Goal: Information Seeking & Learning: Compare options

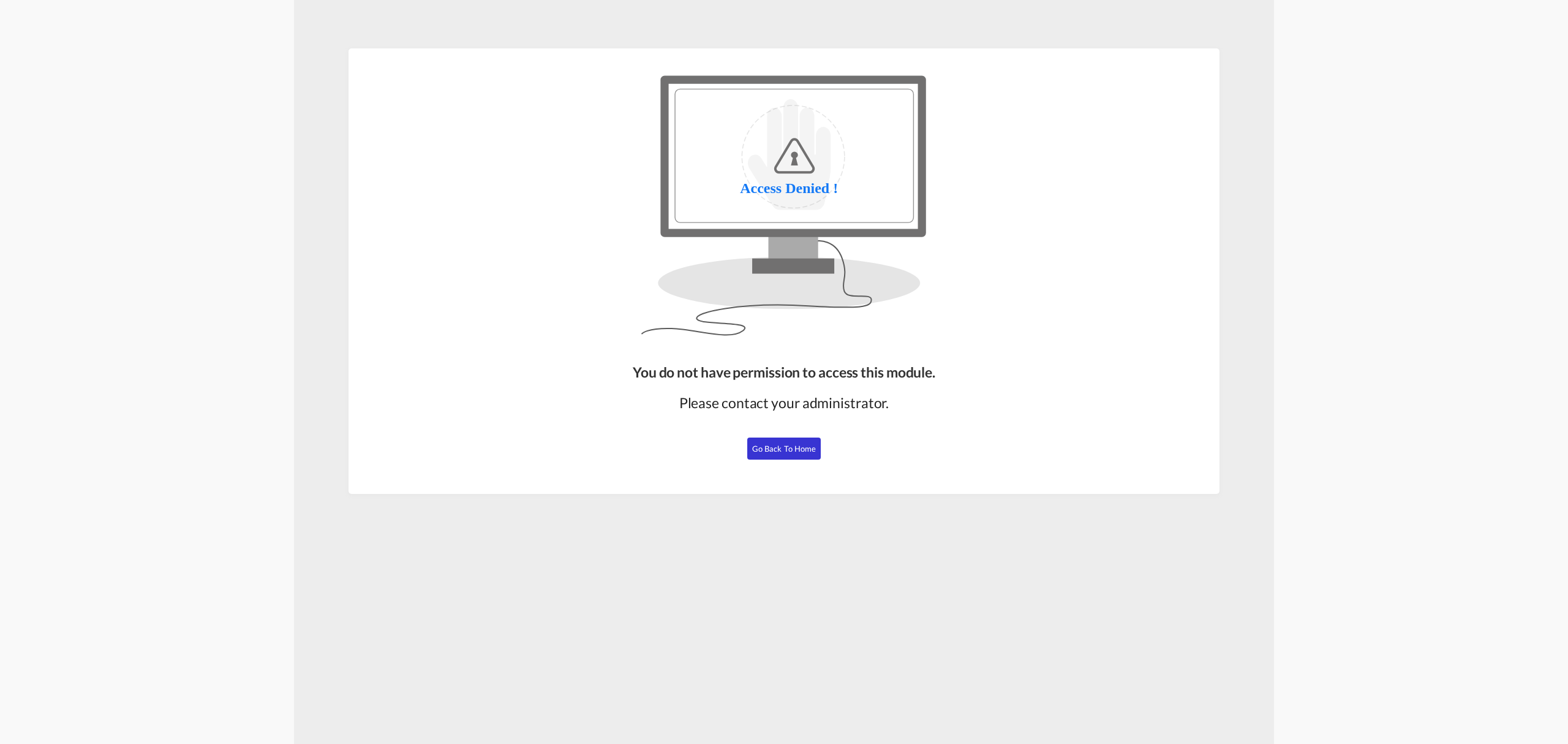
click at [774, 454] on button "Go Back to Home" at bounding box center [784, 448] width 73 height 22
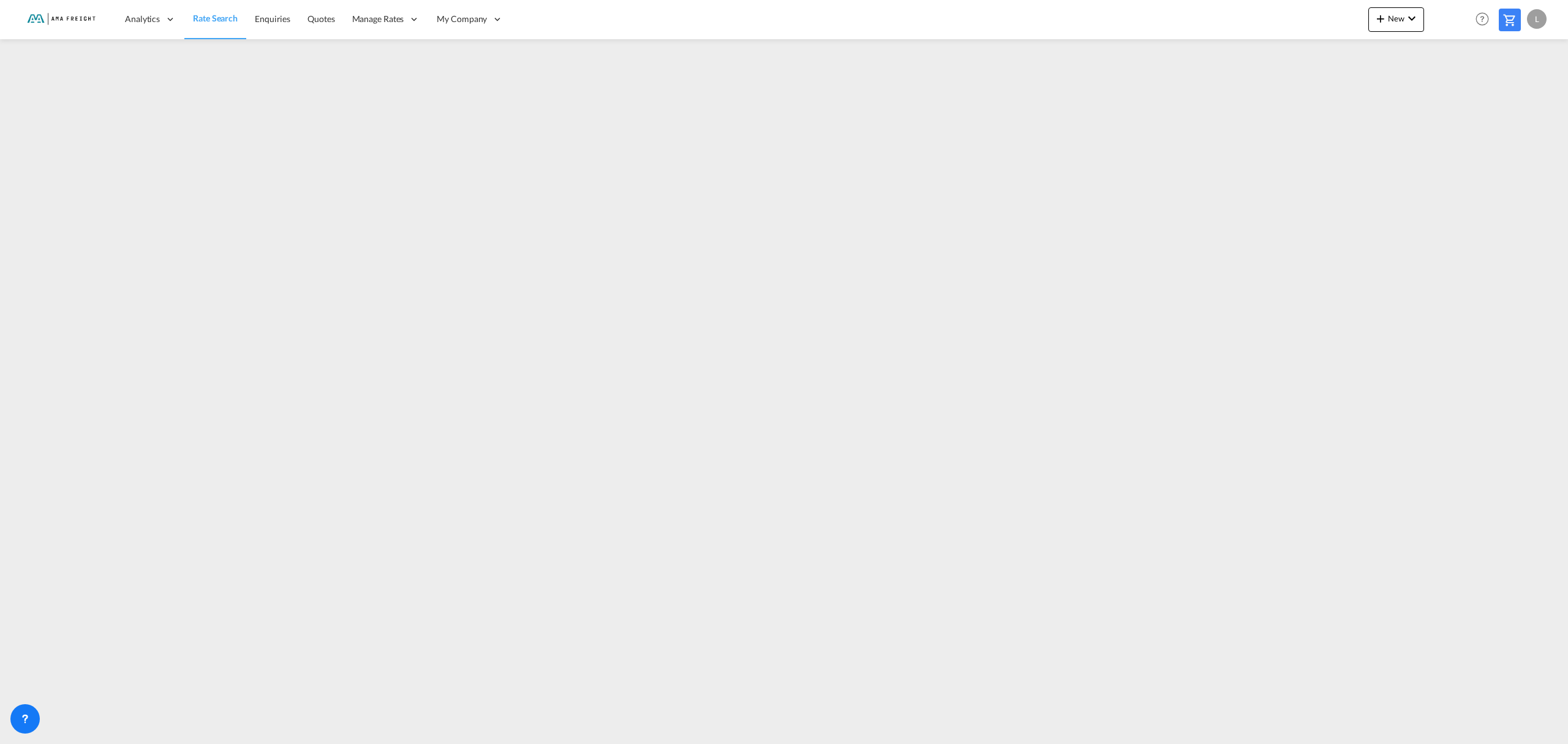
click at [1510, 20] on md-icon at bounding box center [1510, 20] width 15 height 15
click at [204, 25] on span "Rate Search" at bounding box center [215, 18] width 45 height 12
click at [194, 17] on span "Rate Search" at bounding box center [215, 18] width 45 height 10
click at [65, 17] on img at bounding box center [59, 20] width 83 height 28
click at [204, 17] on span "Rate Search" at bounding box center [215, 18] width 45 height 10
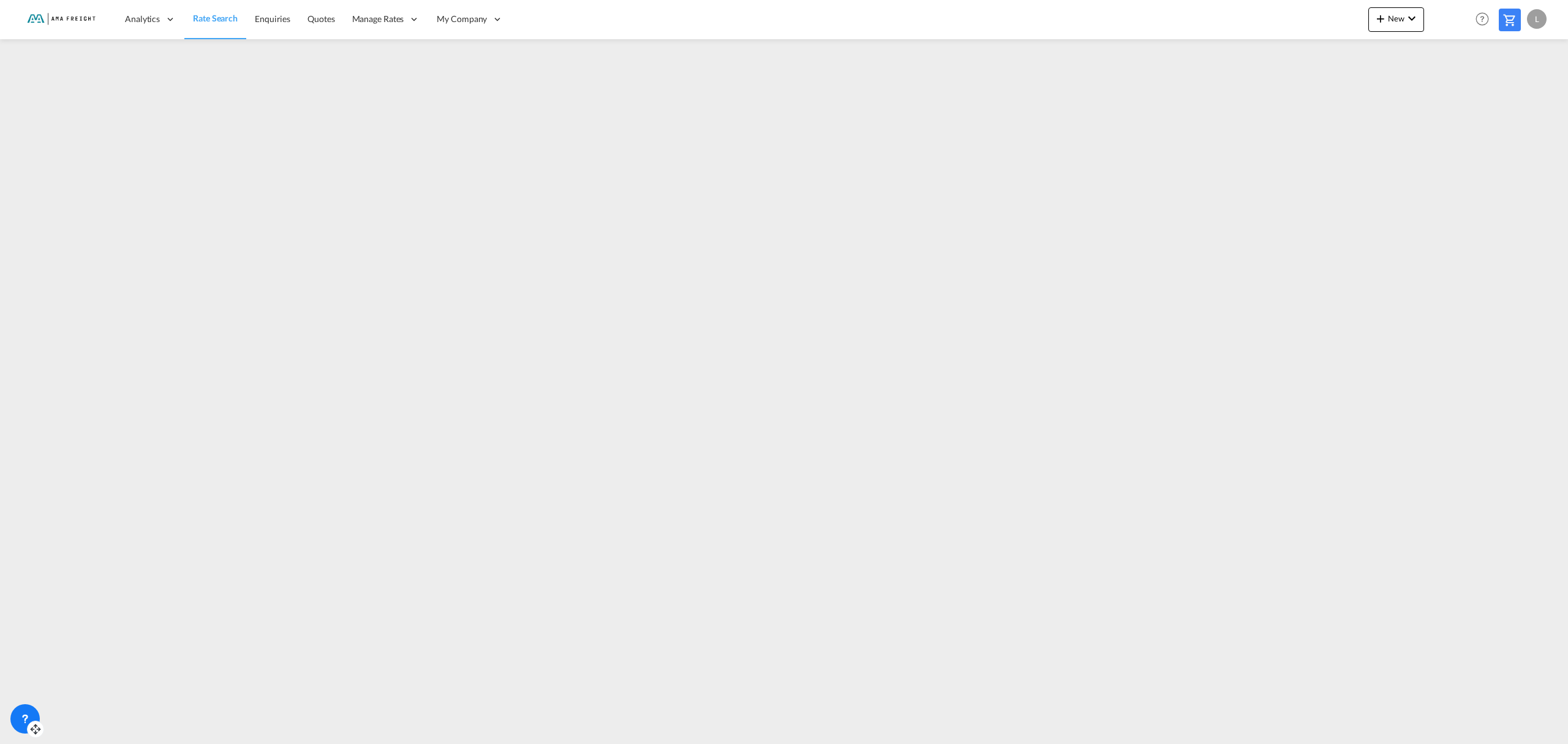
click at [16, 728] on div at bounding box center [25, 719] width 29 height 29
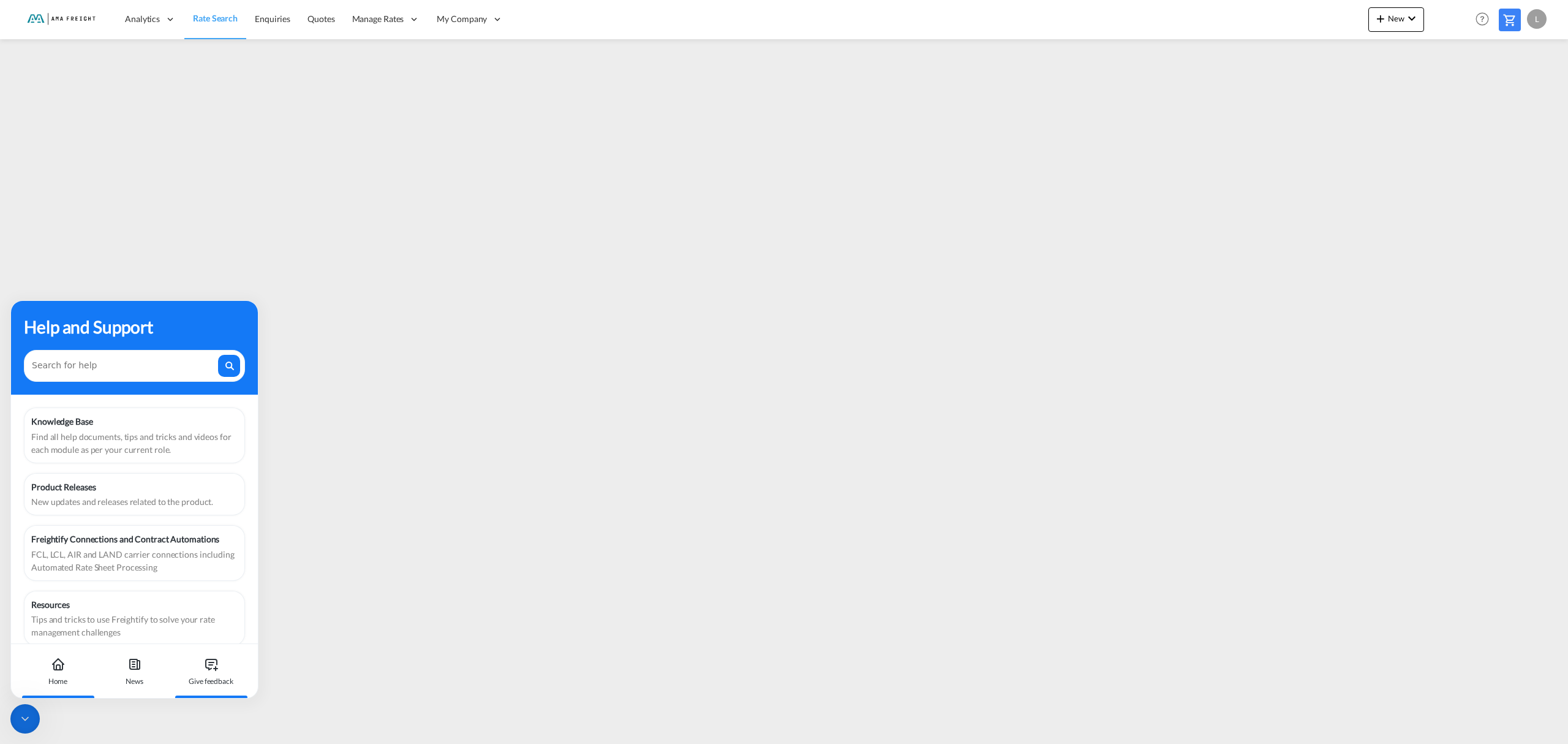
click at [216, 667] on icon at bounding box center [216, 669] width 0 height 4
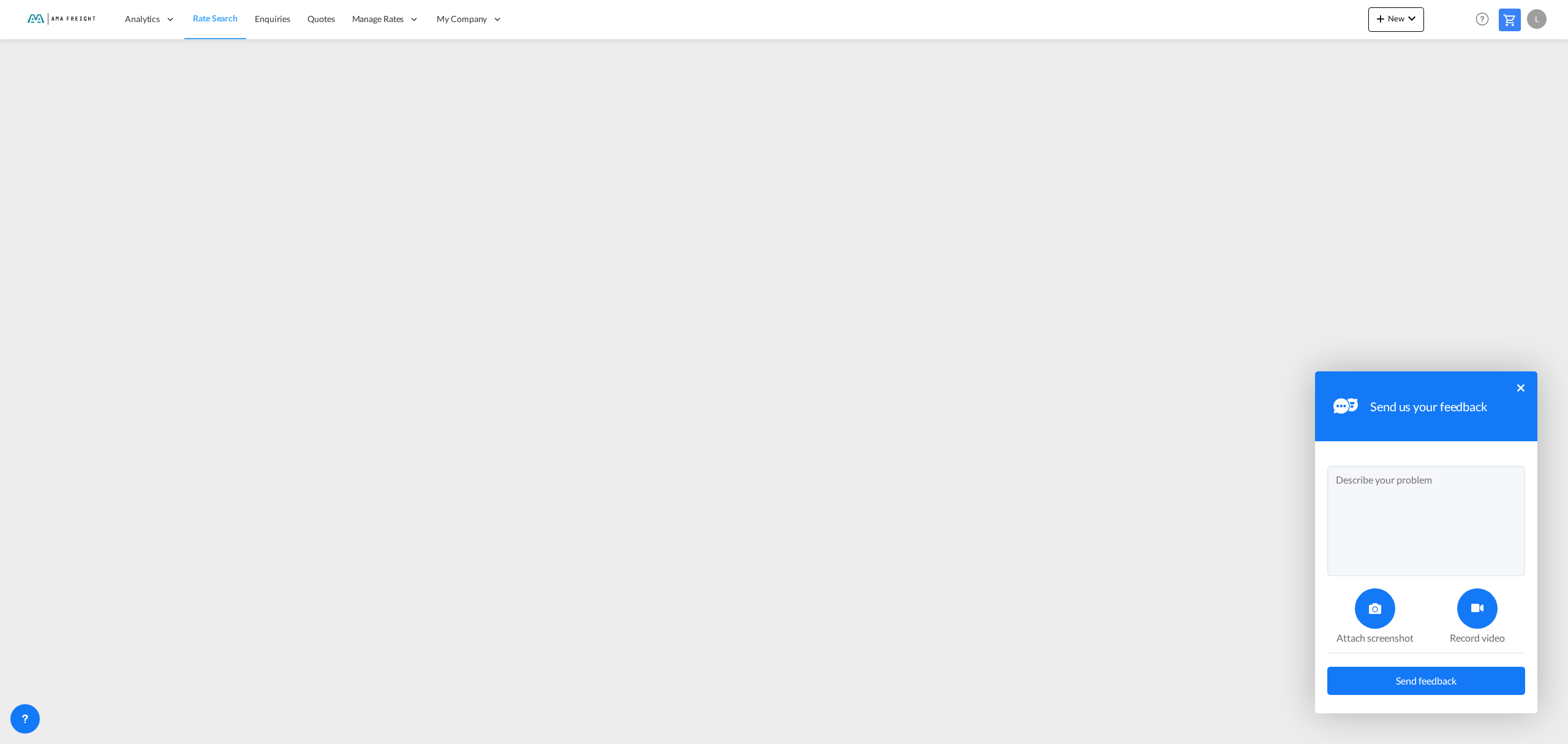
click at [1424, 476] on textarea at bounding box center [1426, 521] width 198 height 110
type textarea "Hi, may you can check why no rates with Hapag Lloyd are available here? If we g…"
click at [1373, 609] on icon at bounding box center [1374, 608] width 12 height 12
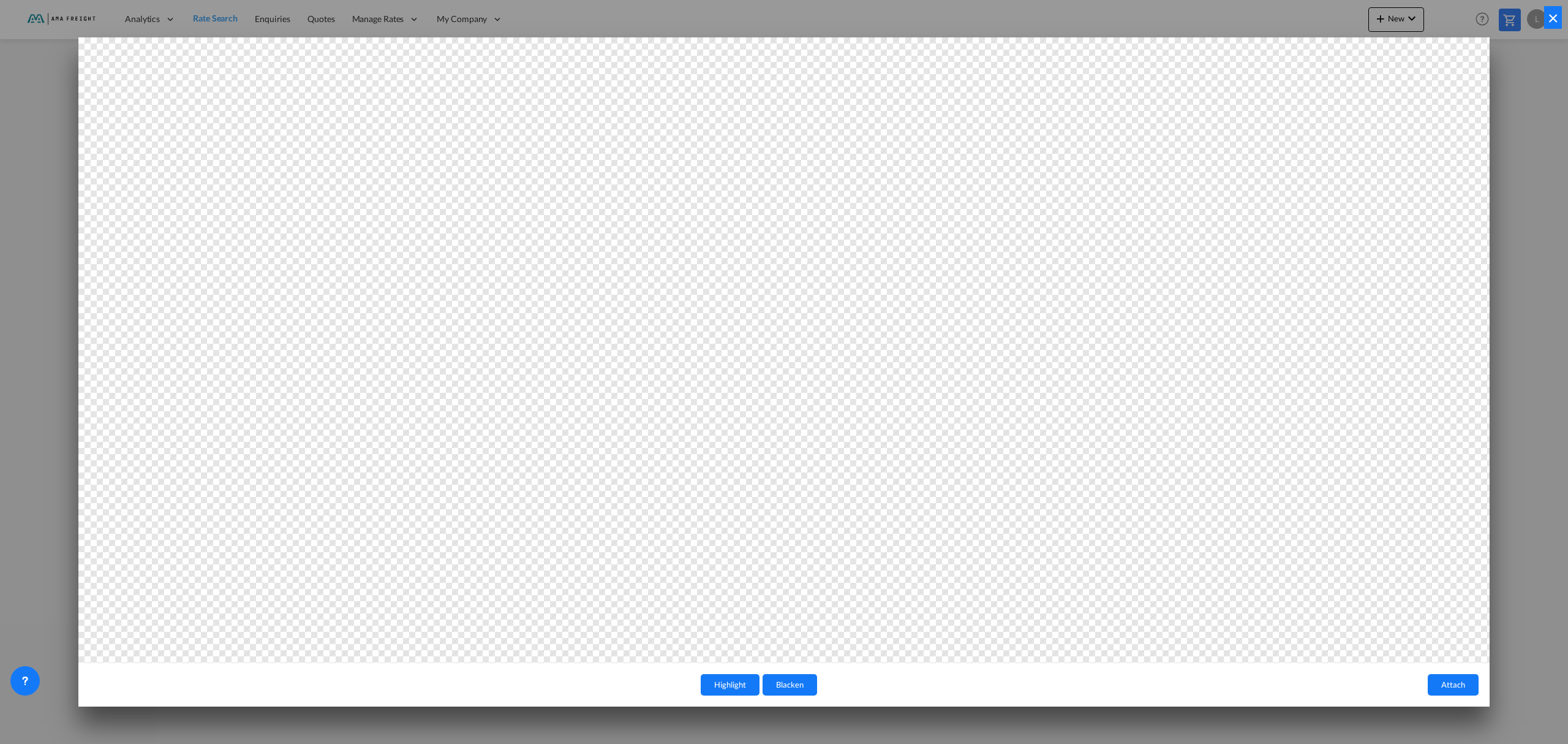
click at [1444, 684] on button "Attach" at bounding box center [1453, 685] width 51 height 22
click at [1463, 685] on button "Attach" at bounding box center [1453, 685] width 51 height 22
click at [1550, 21] on button "×" at bounding box center [1553, 18] width 18 height 23
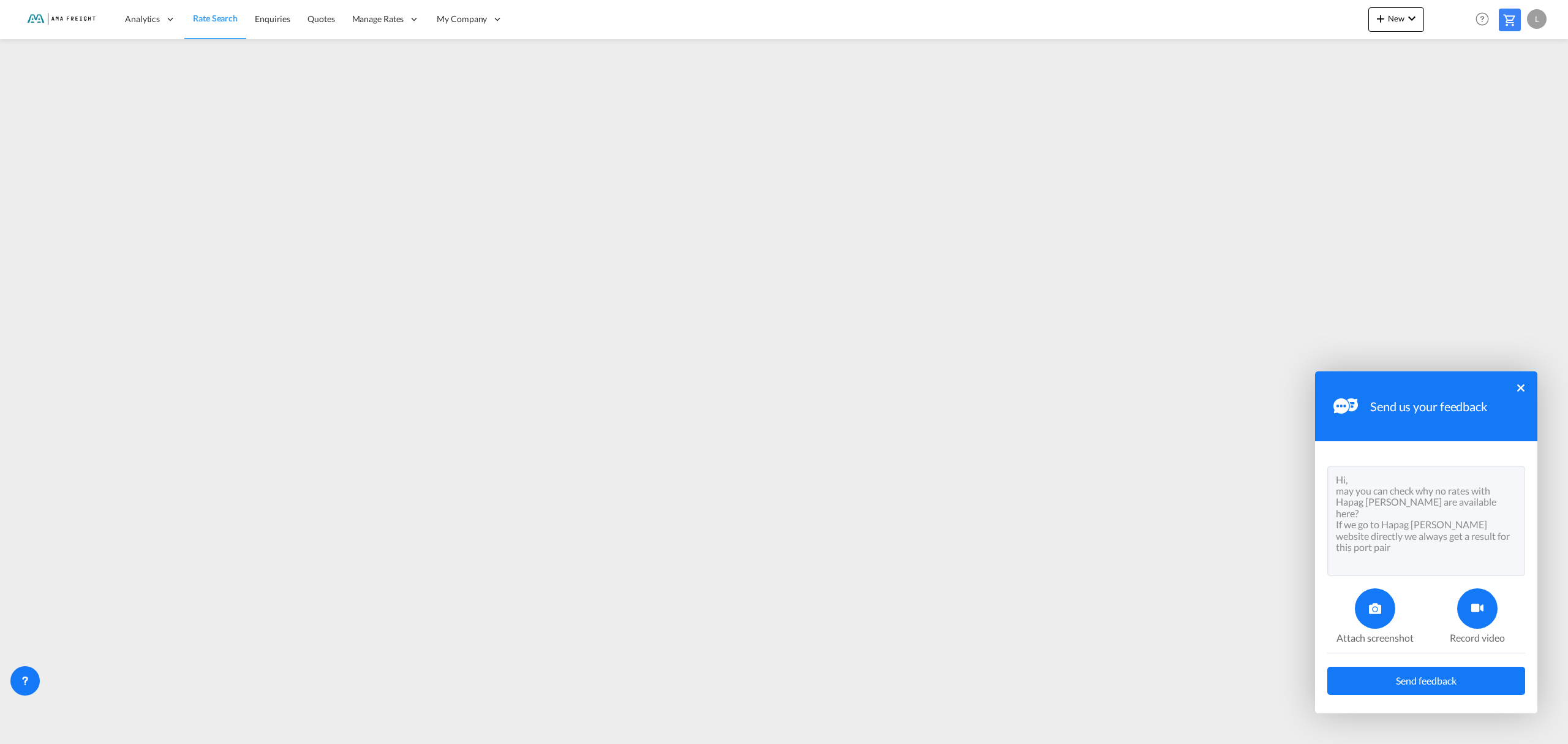
click at [1421, 683] on span "Send feedback" at bounding box center [1426, 680] width 61 height 9
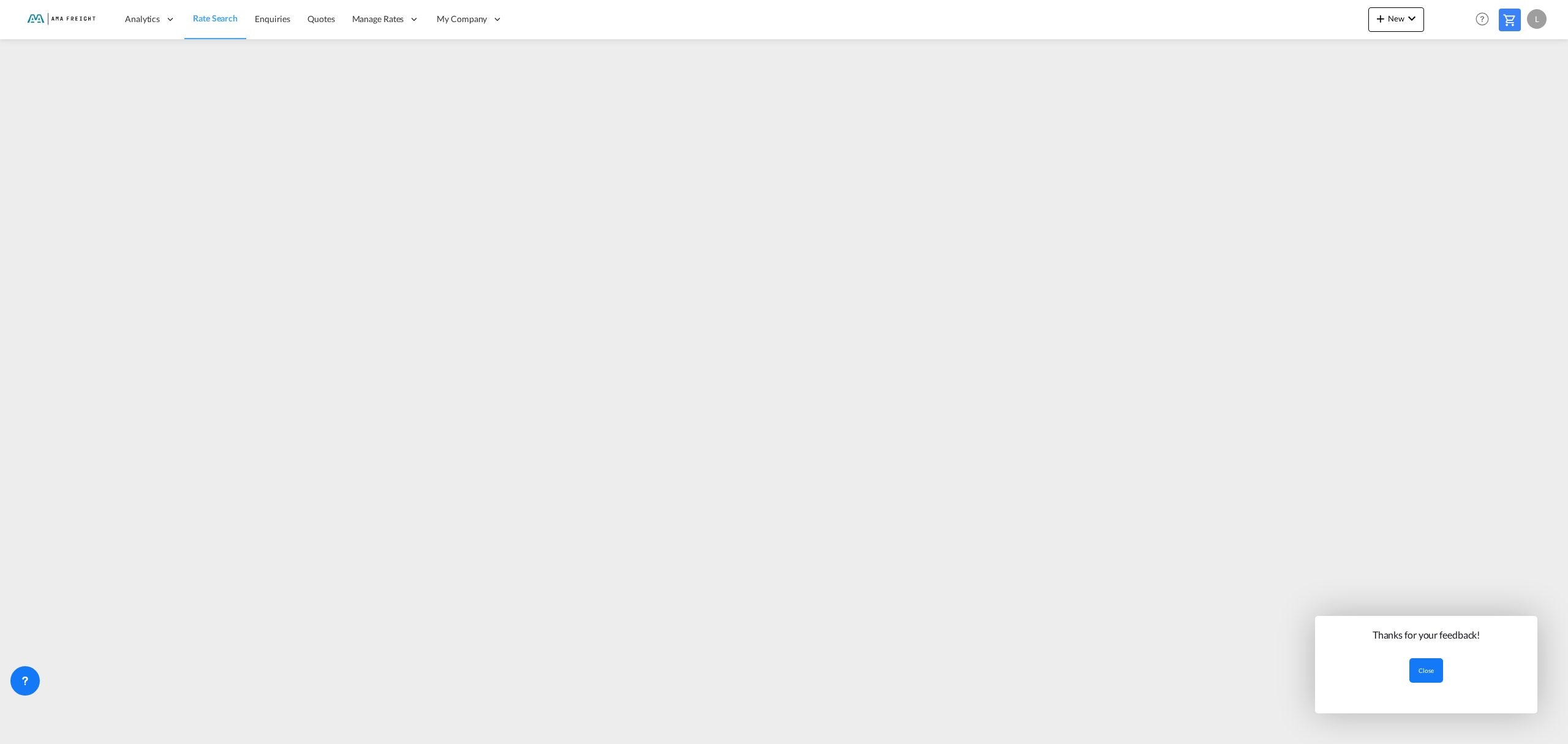
click at [1426, 670] on button "Close" at bounding box center [1426, 670] width 34 height 25
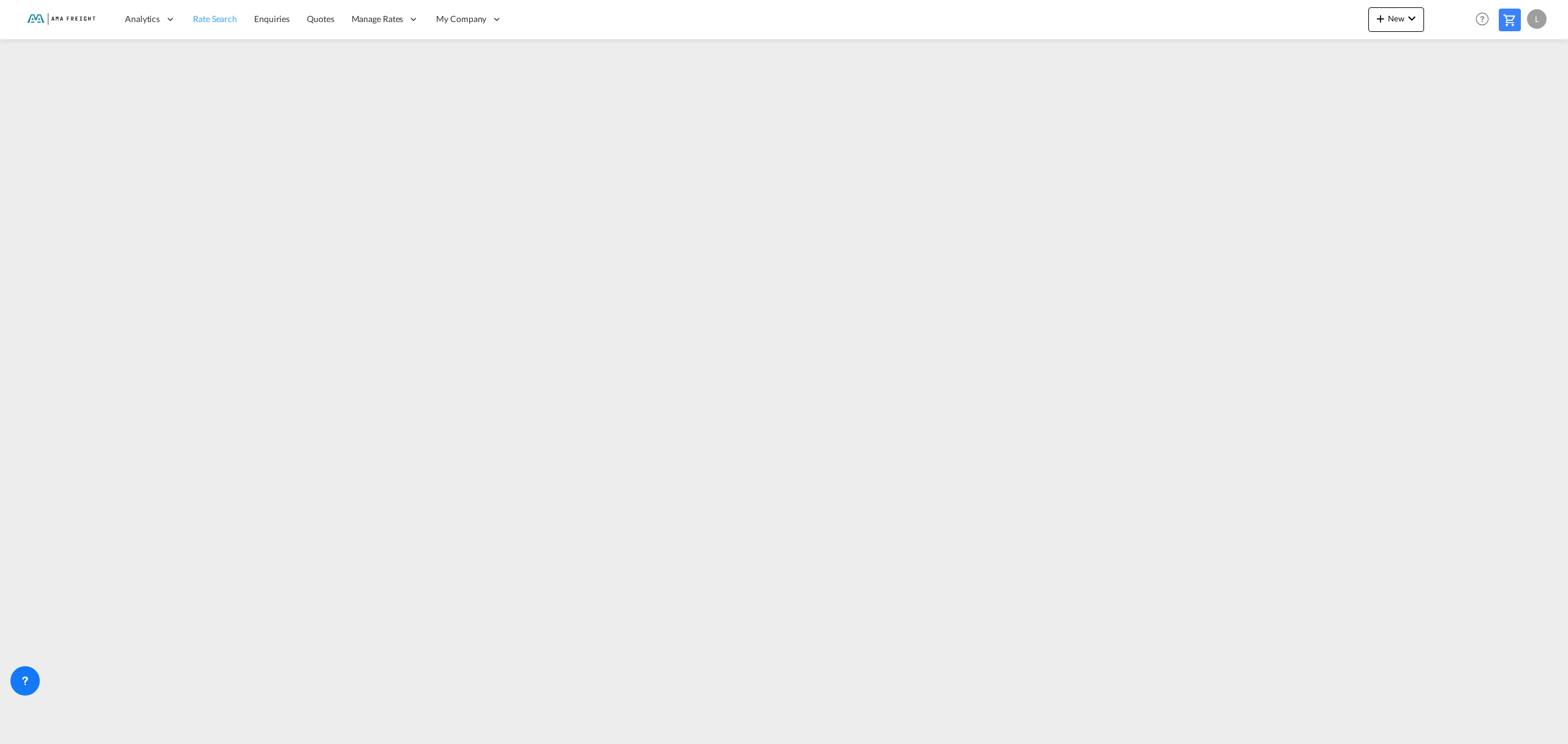
click at [214, 16] on span "Rate Search" at bounding box center [215, 18] width 44 height 10
click at [199, 18] on span "Rate Search" at bounding box center [215, 18] width 44 height 10
click at [514, 54] on span "My Rate Files" at bounding box center [500, 58] width 50 height 10
